Goal: Check status: Check status

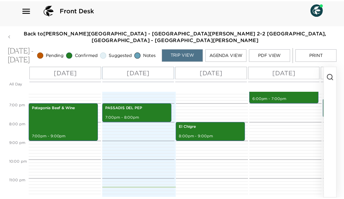
scroll to position [6, 0]
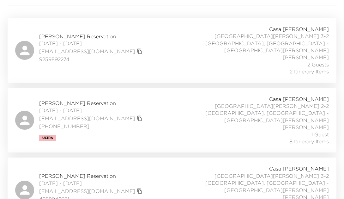
scroll to position [102, 0]
click at [67, 172] on span "[PERSON_NAME] Reservation" at bounding box center [91, 175] width 105 height 7
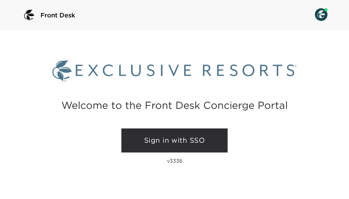
click at [160, 133] on link "Sign in with SSO" at bounding box center [174, 140] width 106 height 24
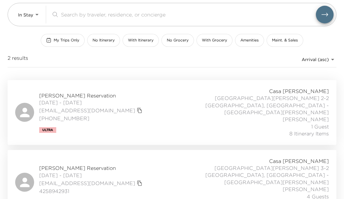
scroll to position [40, 0]
click at [90, 165] on span "[PERSON_NAME] Reservation" at bounding box center [91, 168] width 105 height 7
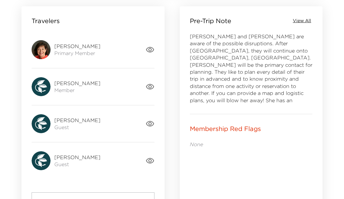
scroll to position [281, 0]
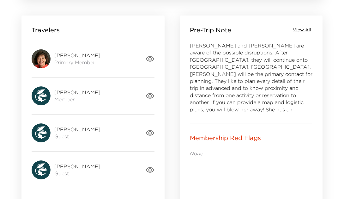
drag, startPoint x: 71, startPoint y: 54, endPoint x: 100, endPoint y: 55, distance: 29.1
click at [100, 55] on div "[PERSON_NAME] Primary Member" at bounding box center [89, 58] width 114 height 19
click at [106, 66] on div "[PERSON_NAME] Primary Member" at bounding box center [89, 58] width 114 height 19
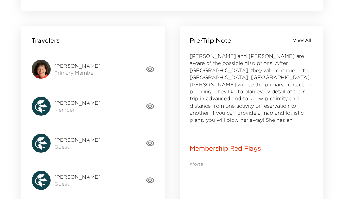
scroll to position [270, 0]
